Goal: Learn about a topic: Learn about a topic

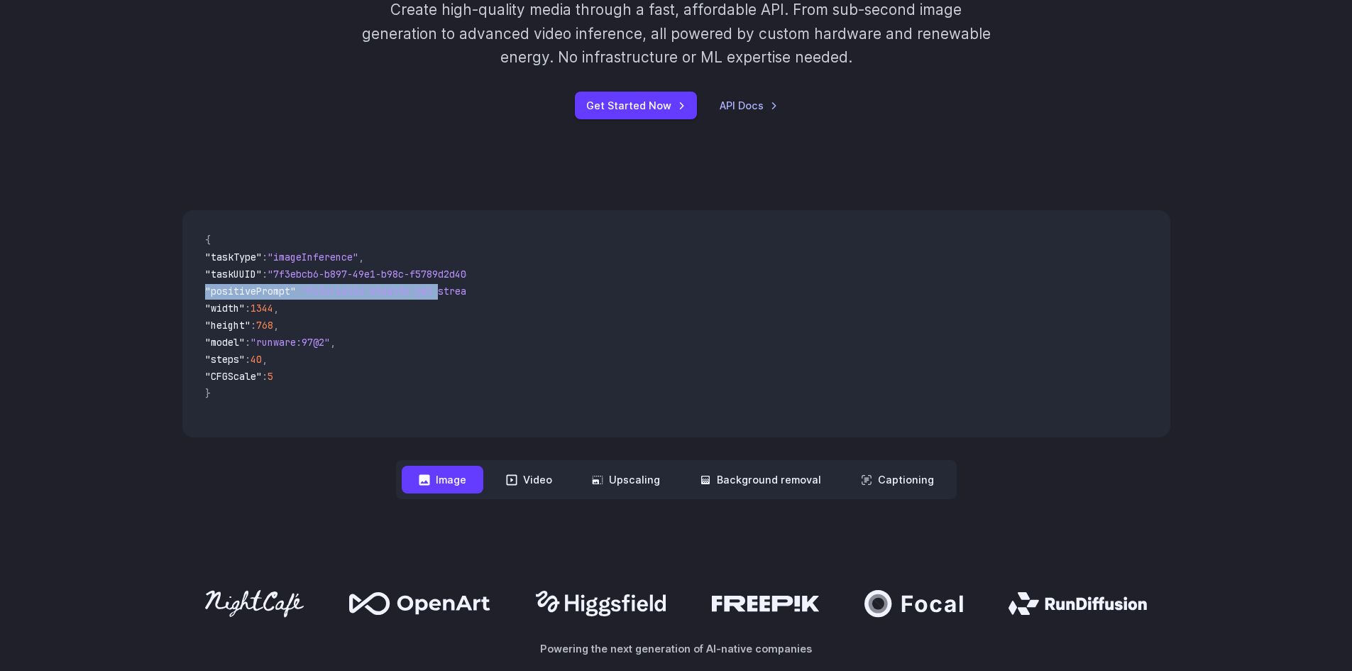
drag, startPoint x: 453, startPoint y: 289, endPoint x: 55, endPoint y: 295, distance: 397.5
click at [55, 295] on div "**********" at bounding box center [676, 355] width 1352 height 380
click at [251, 307] on span ":" at bounding box center [248, 308] width 6 height 13
click at [99, 340] on div "**********" at bounding box center [676, 355] width 1352 height 380
click at [547, 480] on button "Video" at bounding box center [529, 480] width 80 height 28
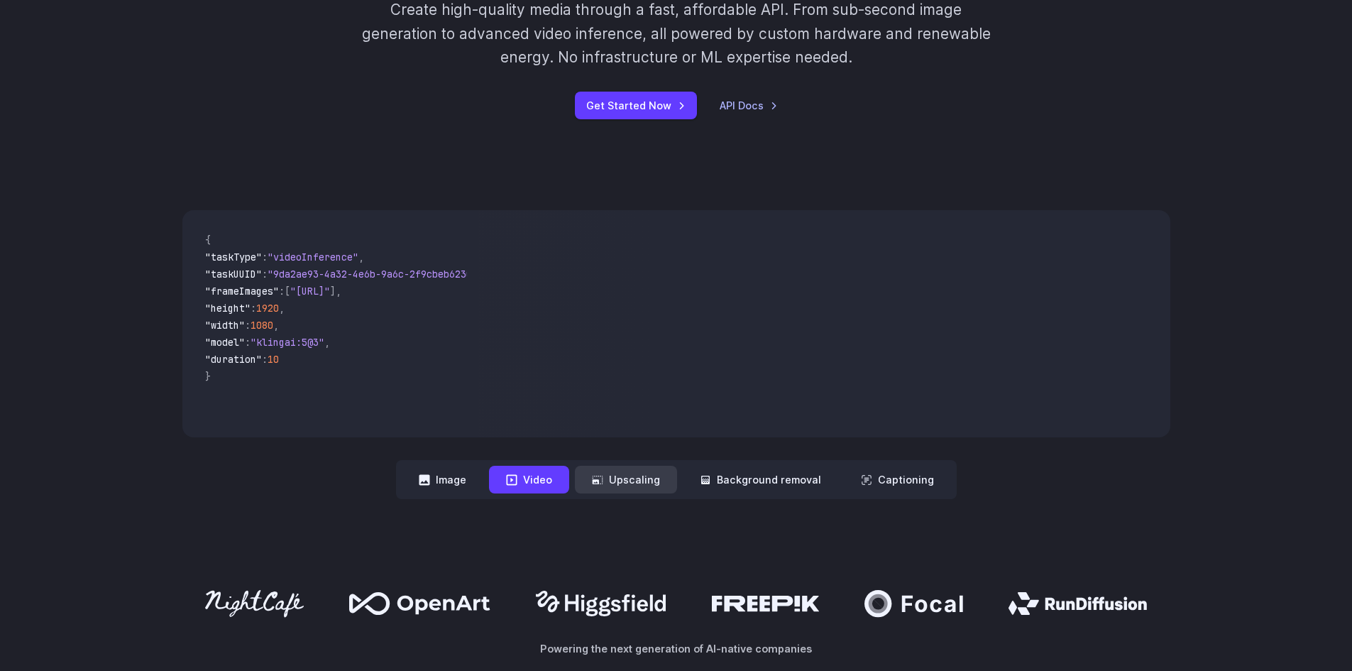
click at [635, 484] on button "Upscaling" at bounding box center [626, 480] width 102 height 28
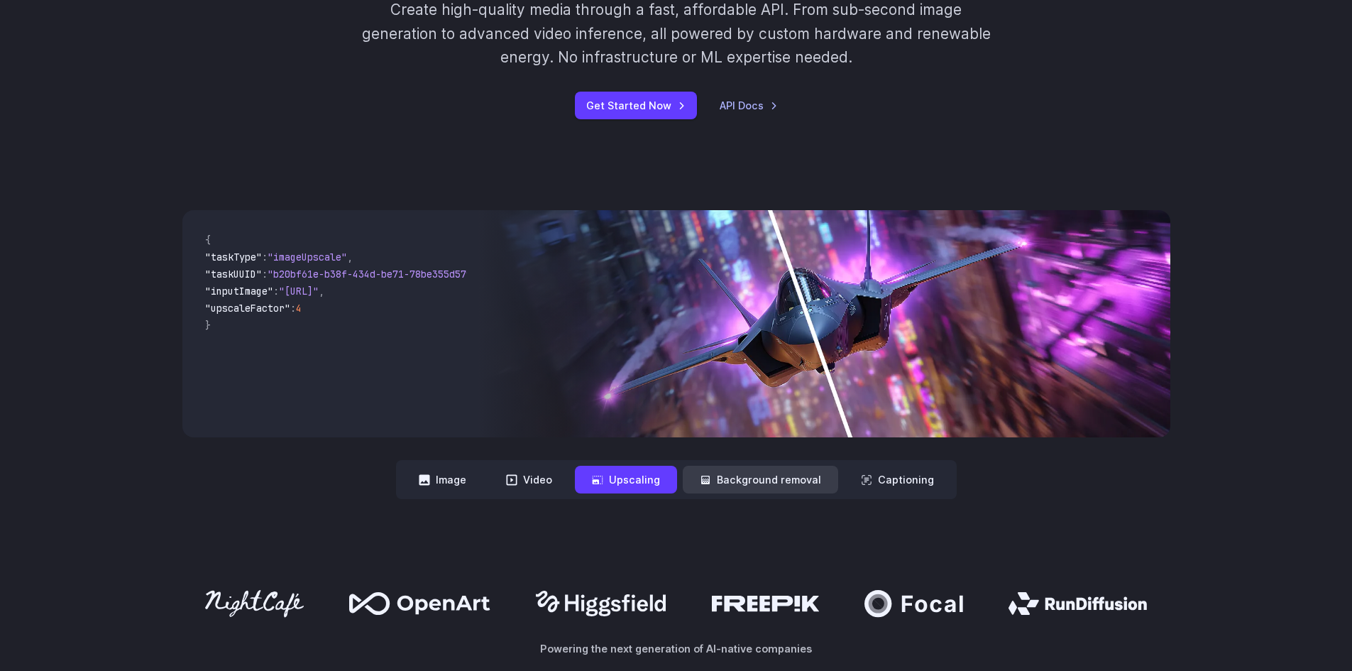
click at [746, 485] on button "Background removal" at bounding box center [760, 480] width 155 height 28
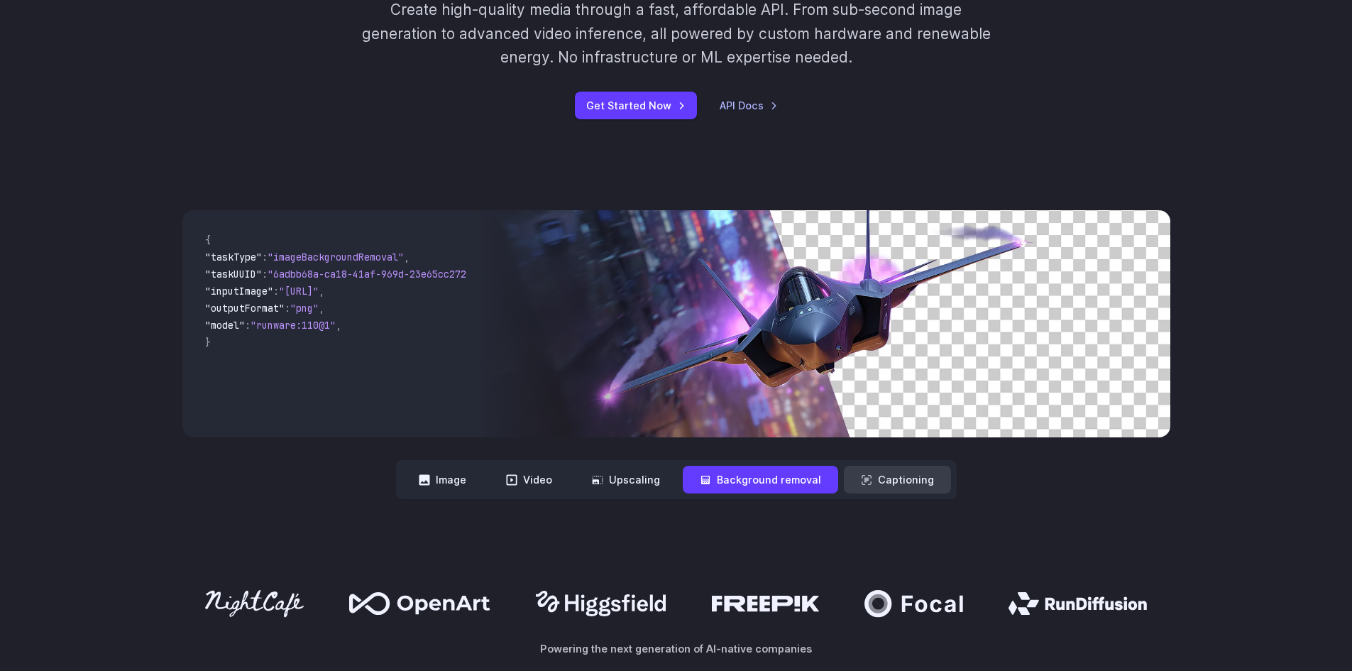
click at [869, 473] on button "Captioning" at bounding box center [897, 480] width 107 height 28
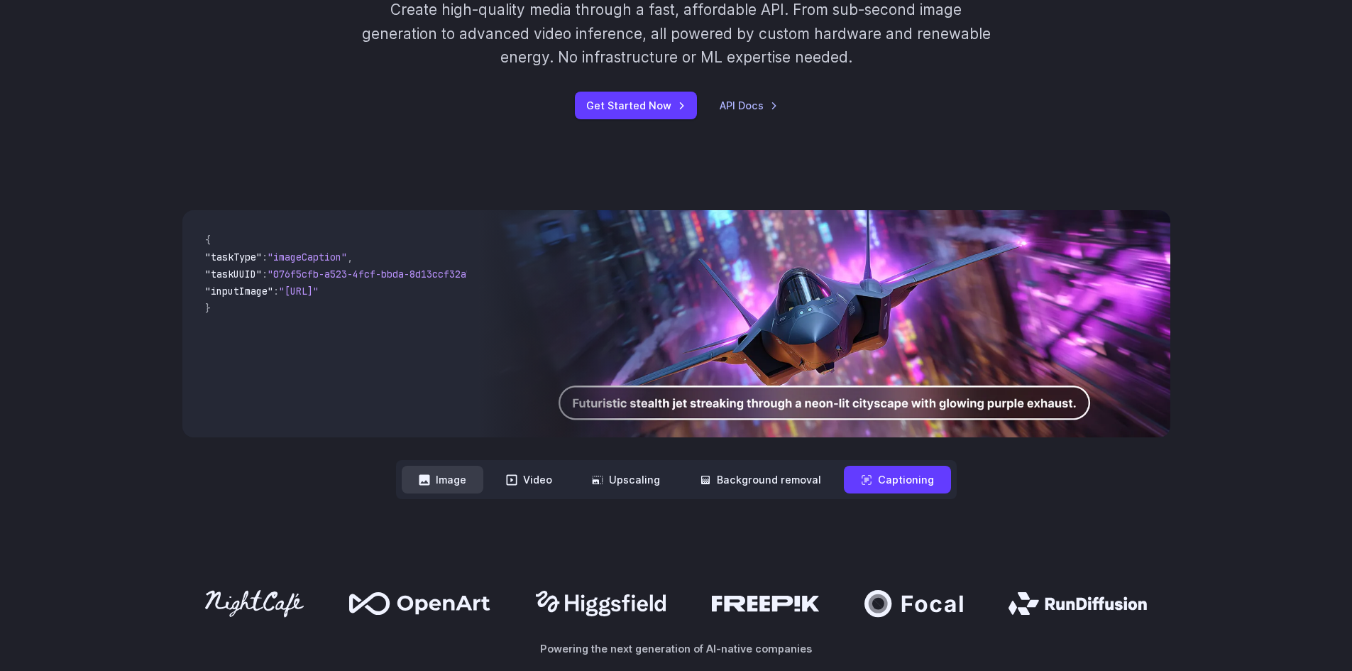
click at [449, 477] on button "Image" at bounding box center [443, 480] width 82 height 28
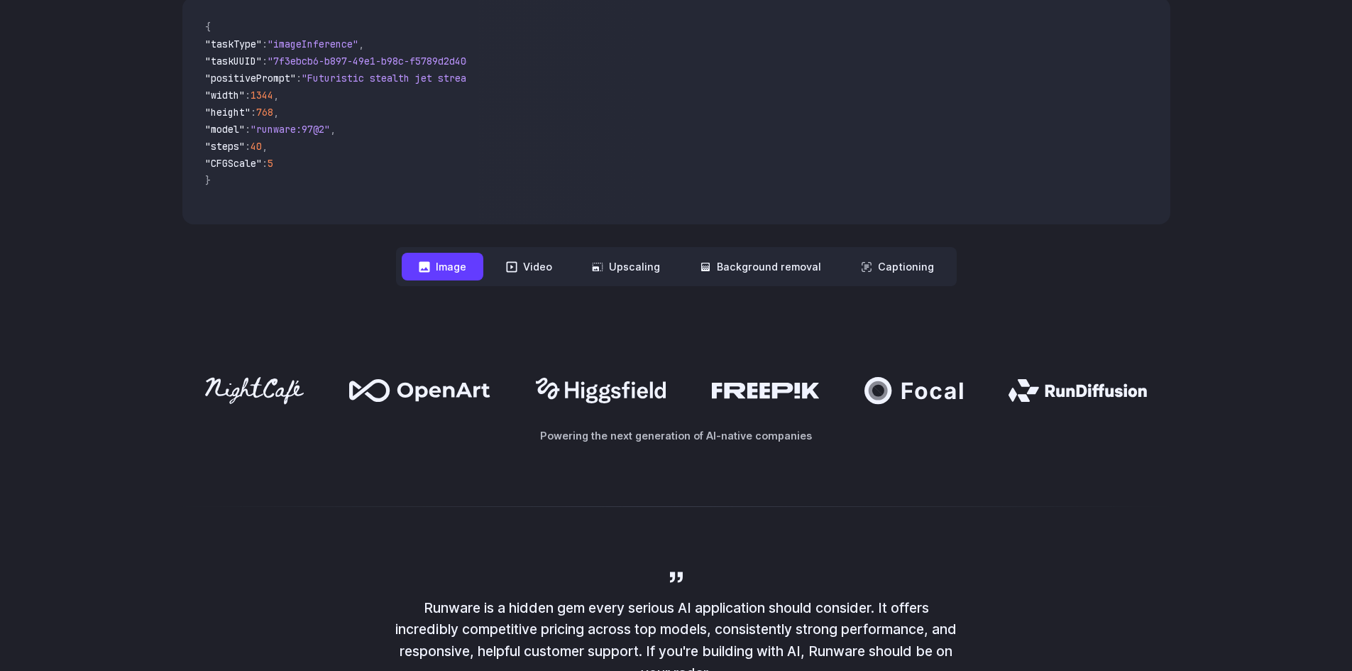
scroll to position [213, 0]
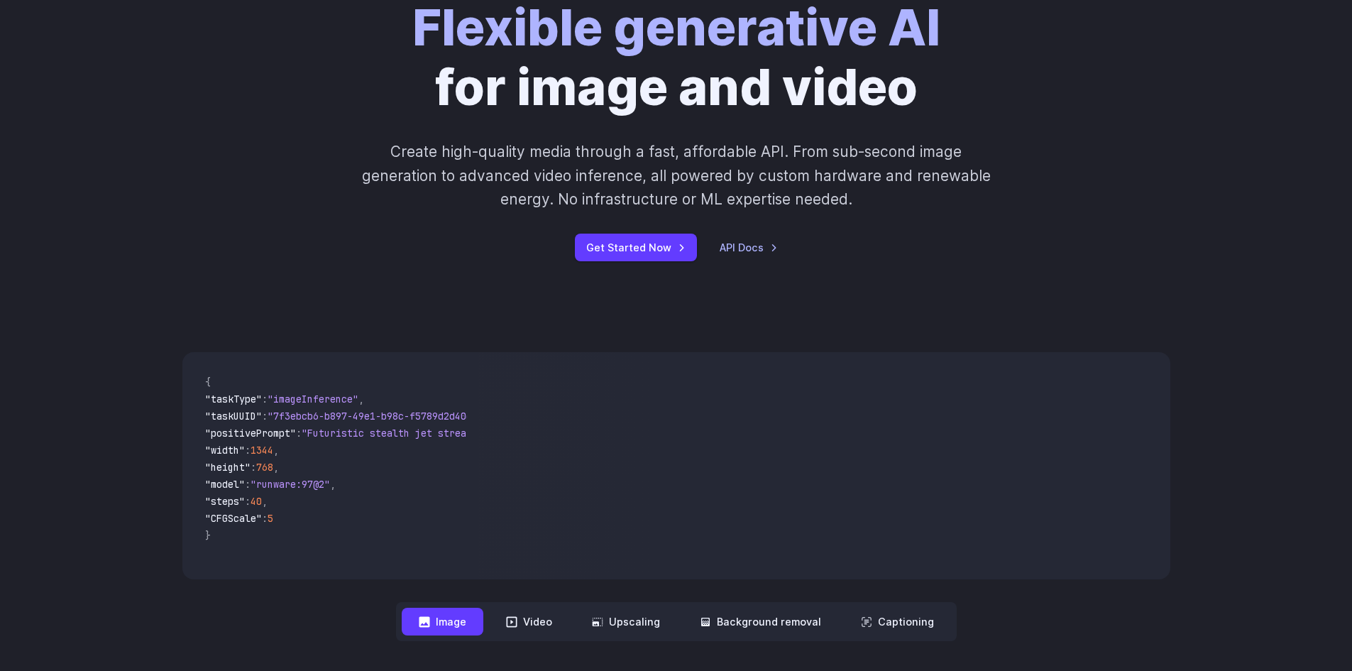
drag, startPoint x: 1166, startPoint y: 145, endPoint x: 1162, endPoint y: 75, distance: 70.4
click at [1165, 143] on div "Flexible generative AI for image and video Create high-quality media through a …" at bounding box center [676, 129] width 988 height 263
